Goal: Obtain resource: Obtain resource

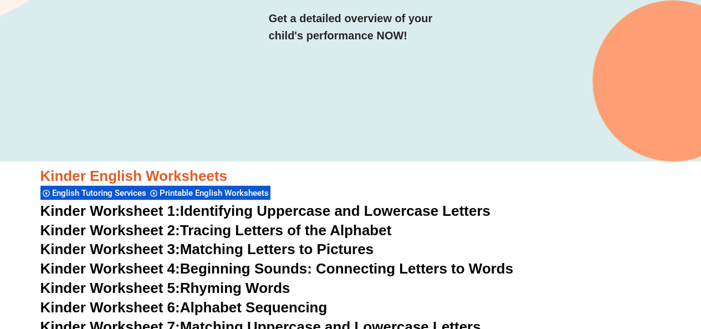
scroll to position [266, 0]
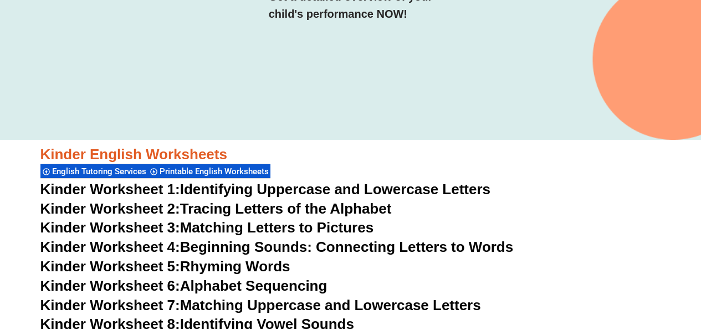
click at [552, 184] on h3 "Kinder Worksheet 1: Identifying Uppercase and Lowercase Letters" at bounding box center [350, 189] width 621 height 19
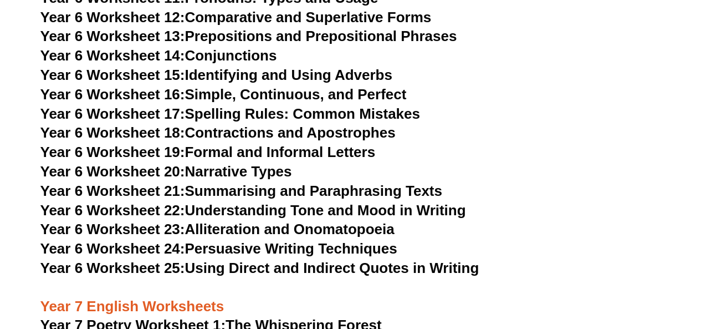
scroll to position [6561, 0]
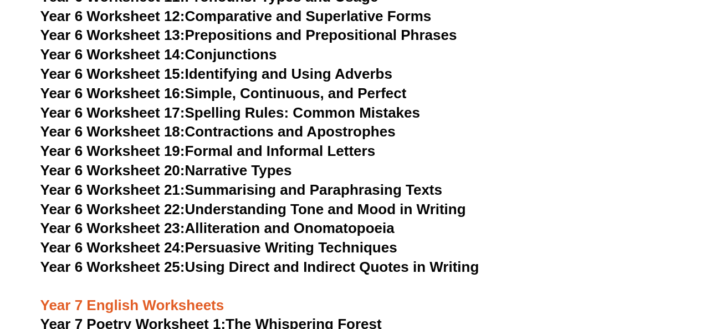
click at [203, 104] on link "Year 6 Worksheet 17: Spelling Rules: Common Mistakes" at bounding box center [230, 112] width 380 height 17
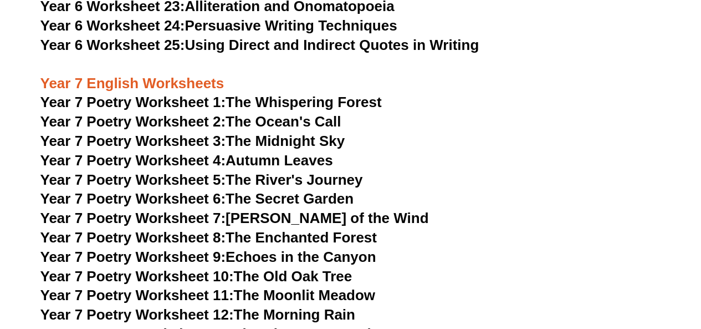
scroll to position [6805, 0]
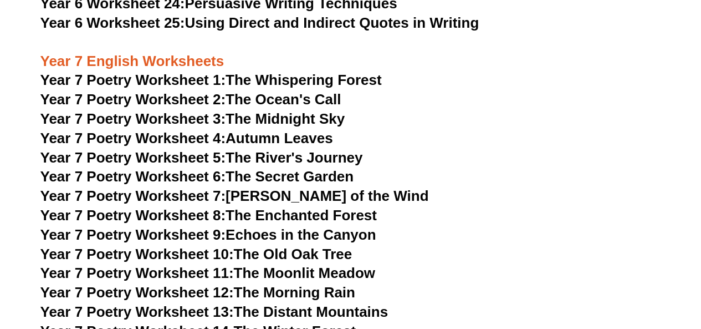
click at [304, 71] on link "Year 7 Poetry Worksheet 1: The Whispering Forest" at bounding box center [210, 79] width 341 height 17
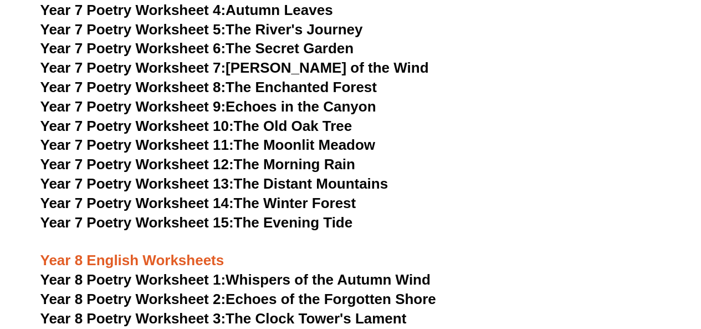
scroll to position [6960, 0]
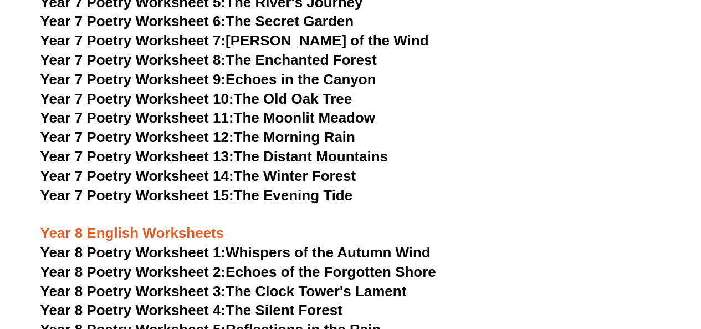
click at [306, 109] on link "Year 7 Poetry Worksheet 11: The Moonlit Meadow" at bounding box center [207, 117] width 335 height 17
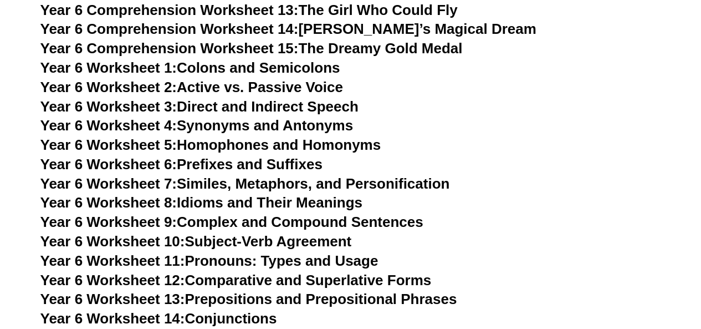
scroll to position [6295, 0]
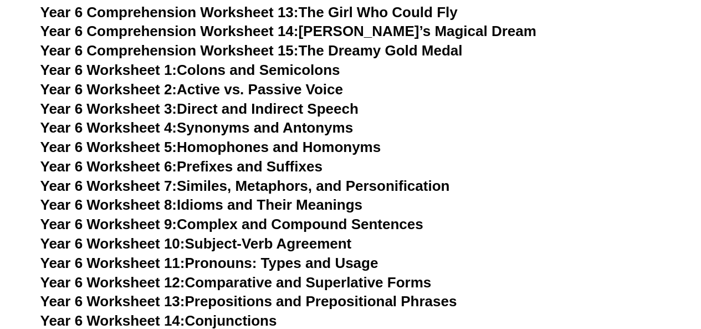
click at [381, 42] on link "Year 6 Comprehension Worksheet 15: The Dreamy Gold Medal" at bounding box center [251, 50] width 422 height 17
click at [255, 119] on link "Year 6 Worksheet 4: Synonyms and Antonyms" at bounding box center [196, 127] width 313 height 17
